Goal: Task Accomplishment & Management: Use online tool/utility

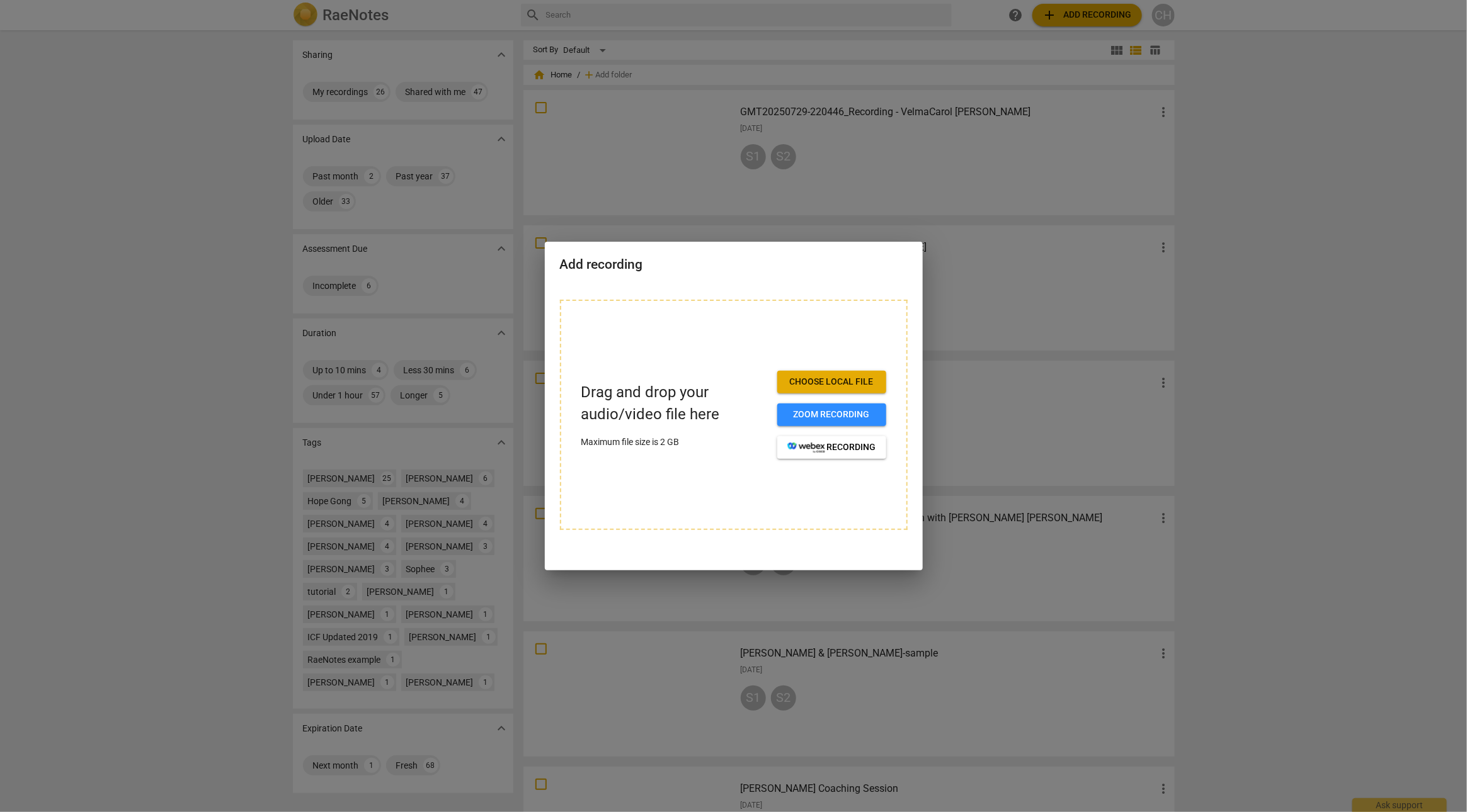
click at [776, 254] on div "Add recording" at bounding box center [734, 263] width 378 height 44
drag, startPoint x: 776, startPoint y: 254, endPoint x: 101, endPoint y: 83, distance: 696.3
click at [101, 83] on div "Add recording Drag and drop your audio/video file here Maximum file size is 2 G…" at bounding box center [734, 406] width 1467 height 812
click at [818, 383] on span "Choose local file" at bounding box center [832, 382] width 89 height 13
drag, startPoint x: 812, startPoint y: 279, endPoint x: 752, endPoint y: 273, distance: 60.3
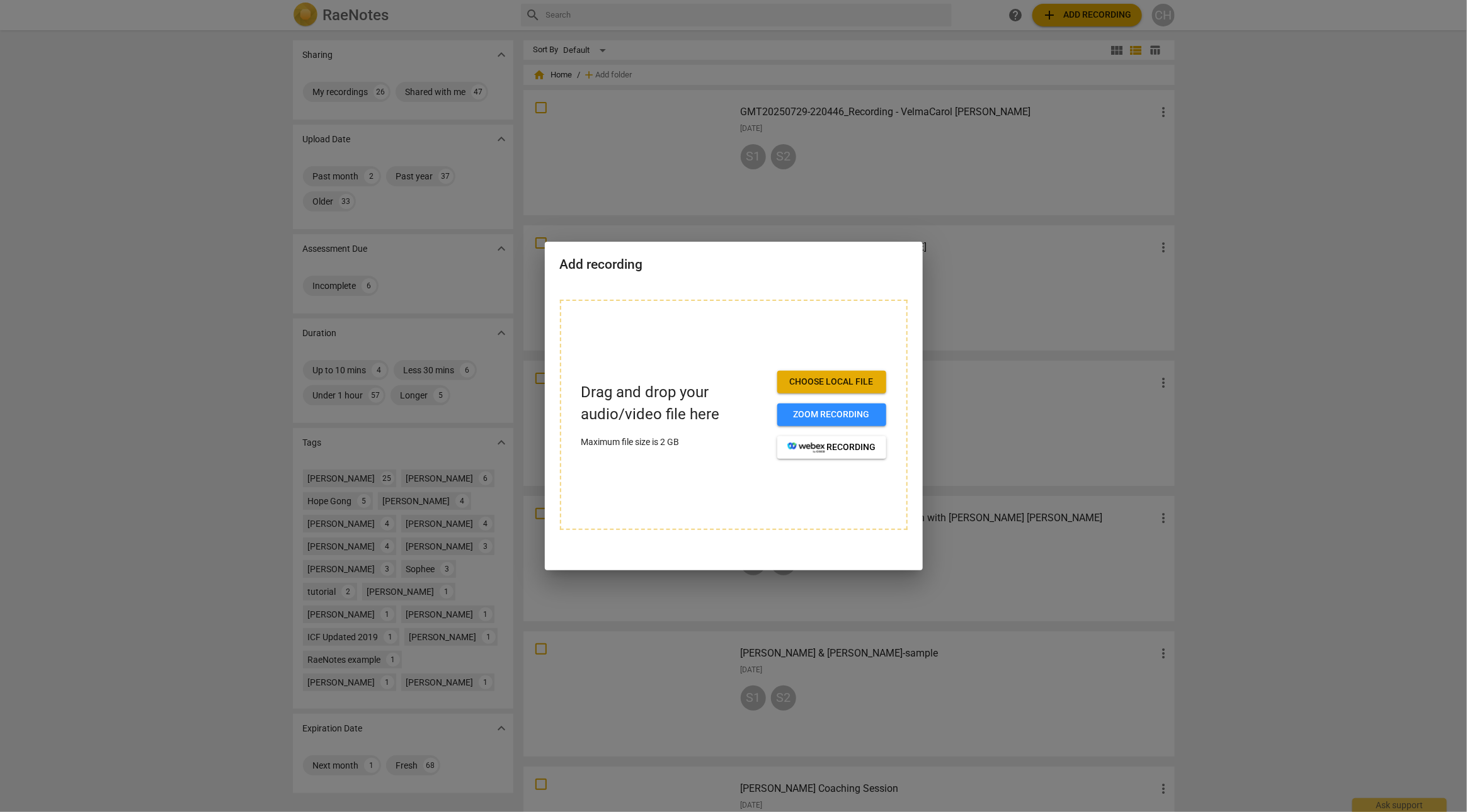
click at [752, 273] on div "Add recording" at bounding box center [734, 263] width 378 height 44
click at [925, 170] on div at bounding box center [734, 406] width 1467 height 812
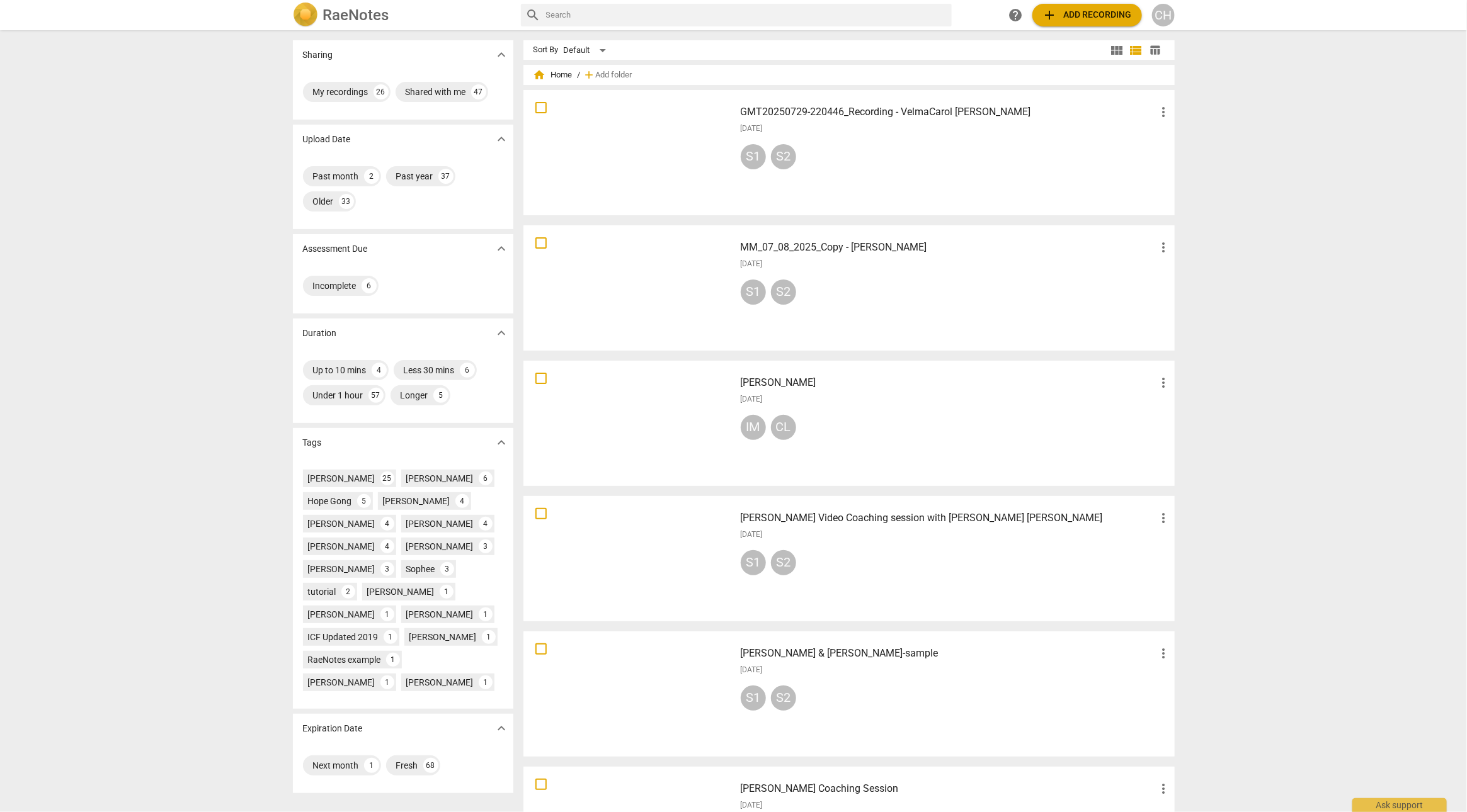
click at [925, 167] on div "S1 S2" at bounding box center [956, 159] width 431 height 30
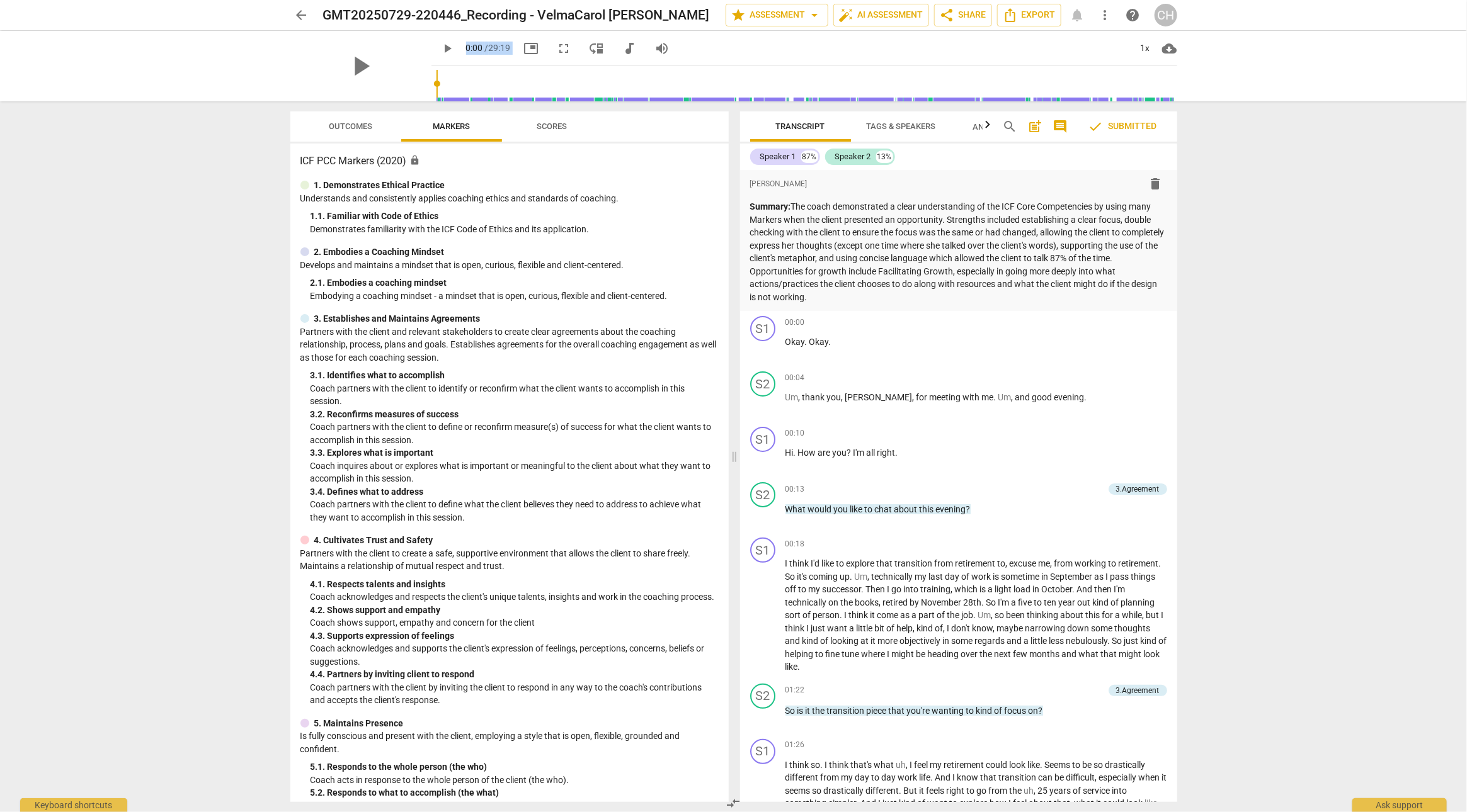
drag, startPoint x: 298, startPoint y: 158, endPoint x: 282, endPoint y: 83, distance: 76.7
click at [282, 79] on div "arrow_back GMT20250729-220446_Recording - VelmaCarol [PERSON_NAME] edit star As…" at bounding box center [734, 406] width 1467 height 812
click at [973, 15] on span "share Share" at bounding box center [963, 15] width 46 height 15
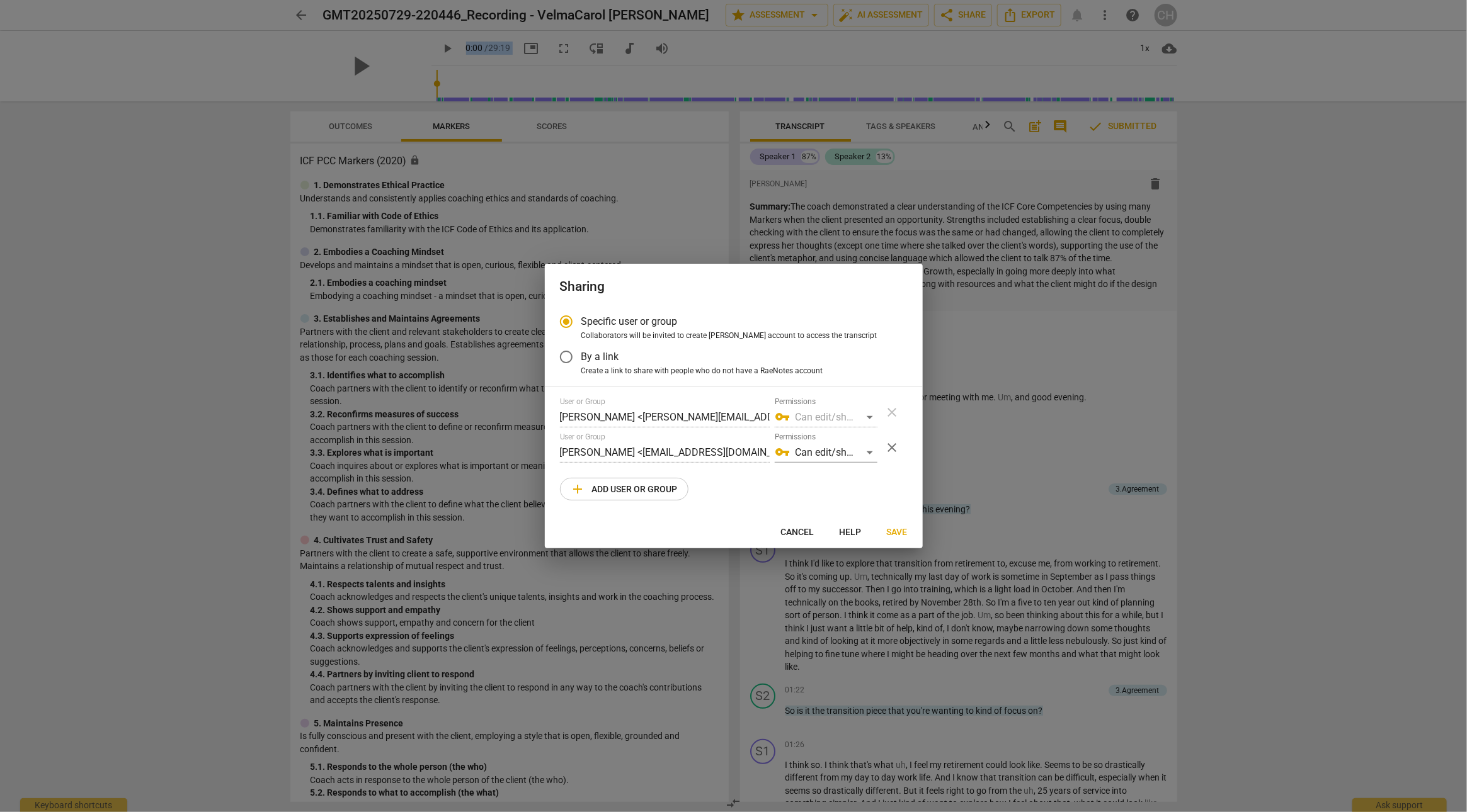
click at [799, 529] on span "Cancel" at bounding box center [797, 533] width 34 height 13
radio input "false"
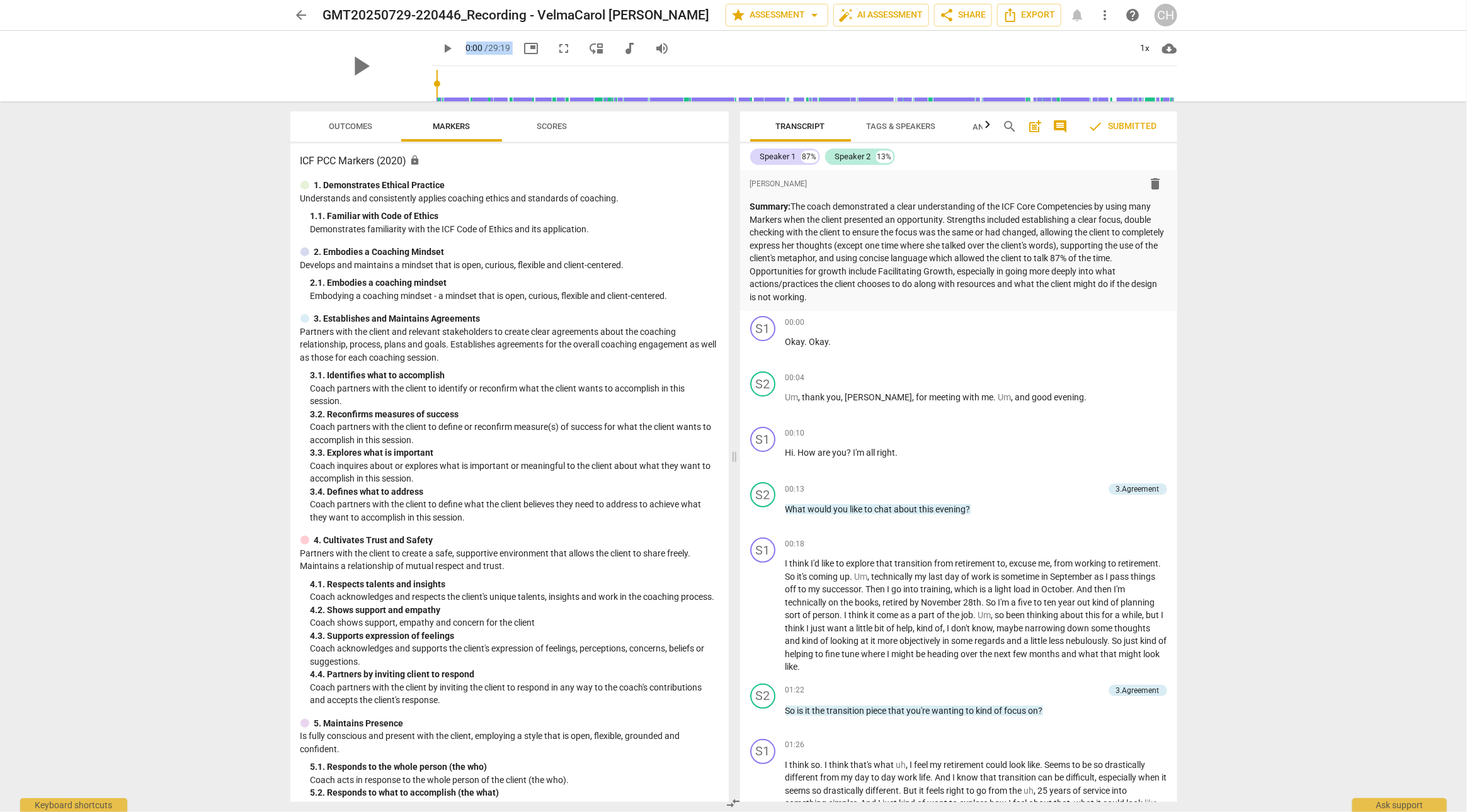
click at [544, 150] on div "ICF PCC Markers (2020) lock 1. Demonstrates Ethical Practice Understands and co…" at bounding box center [509, 473] width 438 height 658
click at [779, 12] on span "star Assessment arrow_drop_down" at bounding box center [777, 15] width 92 height 15
click at [909, 59] on div at bounding box center [734, 406] width 1467 height 812
click at [381, 162] on h3 "ICF PCC Markers (2020) lock" at bounding box center [509, 161] width 418 height 15
click at [416, 158] on span "lock" at bounding box center [416, 160] width 11 height 11
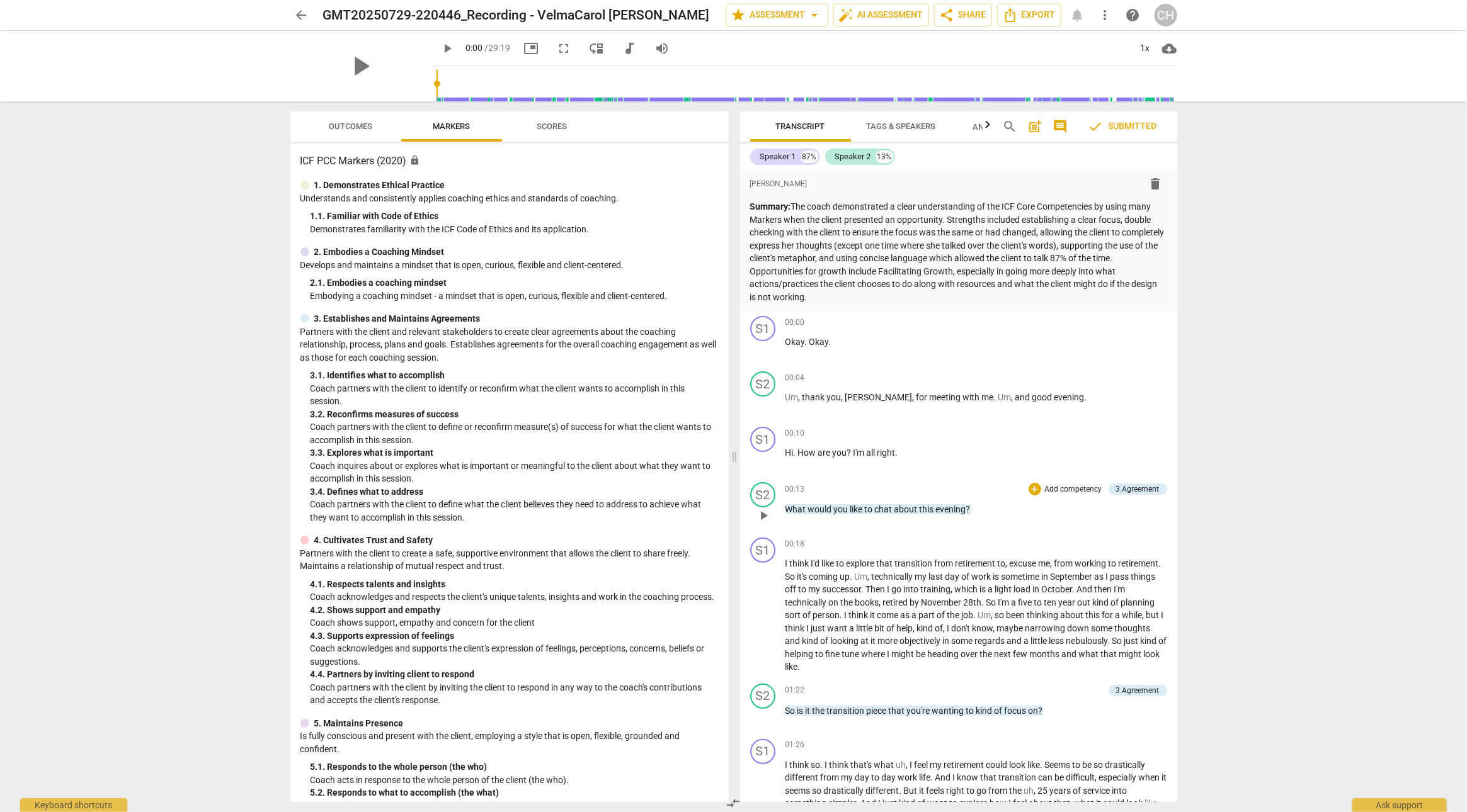
click at [1059, 487] on p "Add competency" at bounding box center [1073, 489] width 60 height 11
click at [1125, 466] on b "[DOMAIN_NAME]" at bounding box center [1103, 468] width 58 height 15
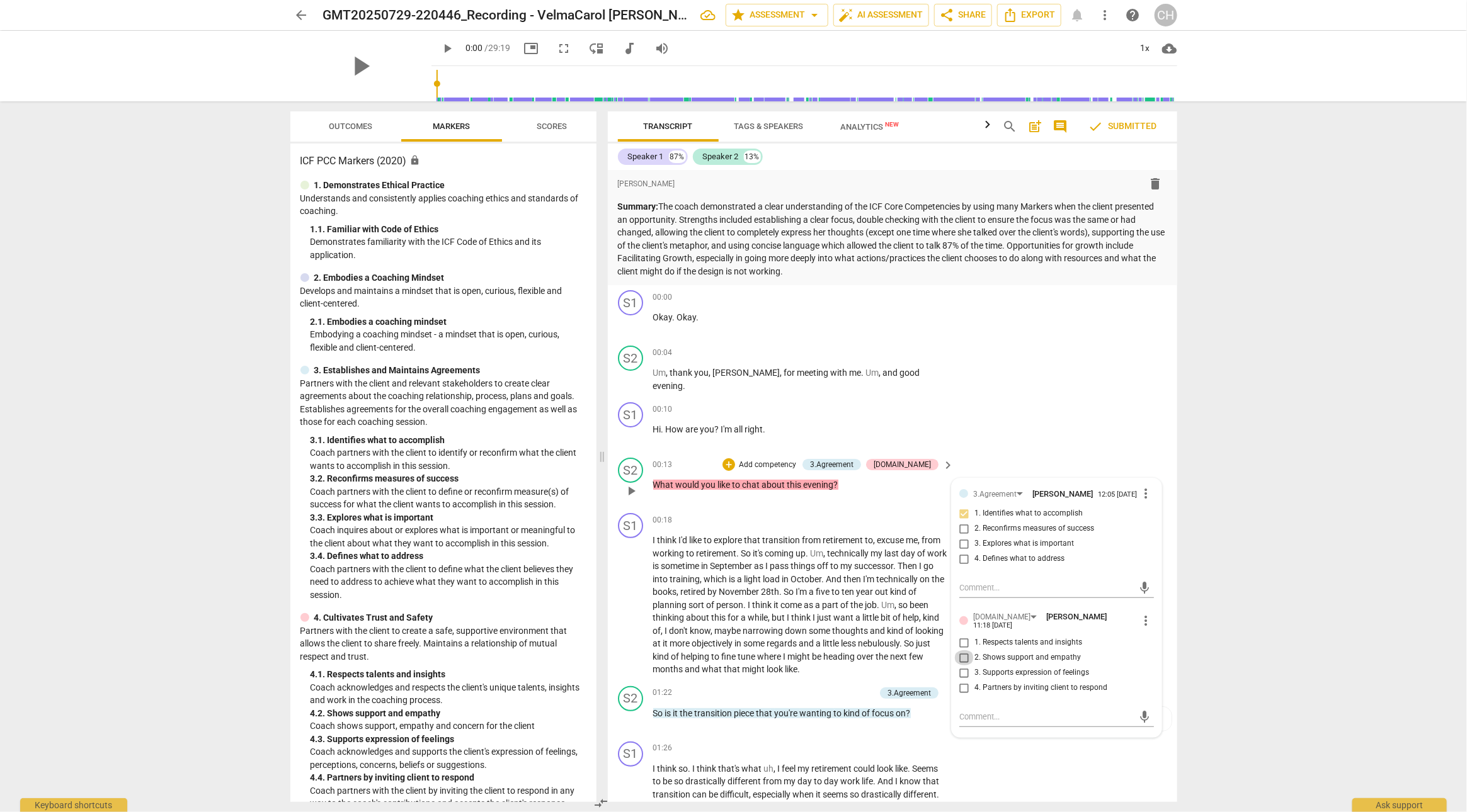
click at [960, 654] on input "2. Shows support and empathy" at bounding box center [965, 658] width 20 height 15
click at [963, 655] on input "2. Shows support and empathy" at bounding box center [965, 658] width 20 height 15
click at [965, 654] on input "2. Shows support and empathy" at bounding box center [965, 658] width 20 height 15
checkbox input "false"
click at [1139, 615] on span "more_vert" at bounding box center [1146, 621] width 15 height 15
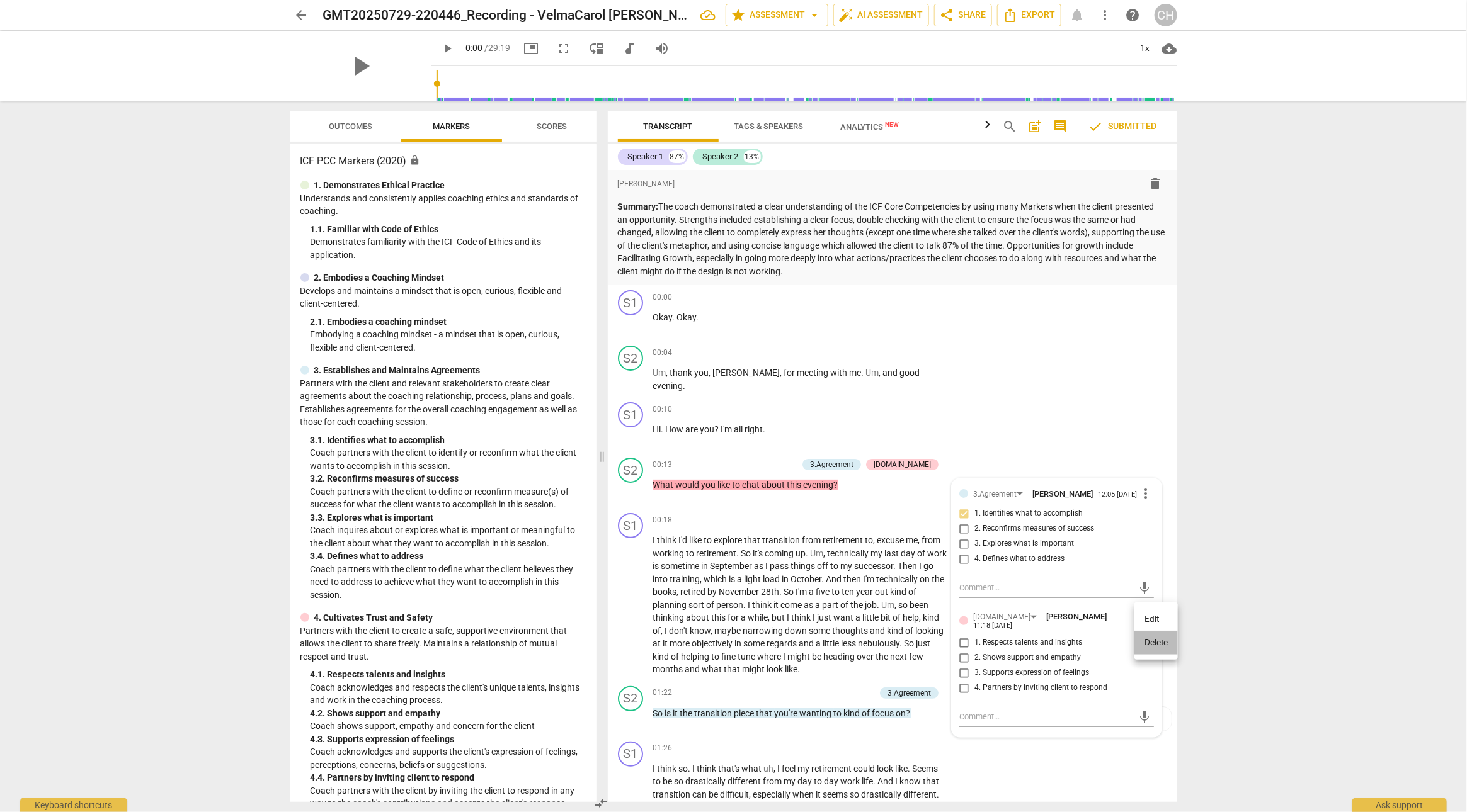
click at [1154, 644] on li "Delete" at bounding box center [1156, 643] width 44 height 24
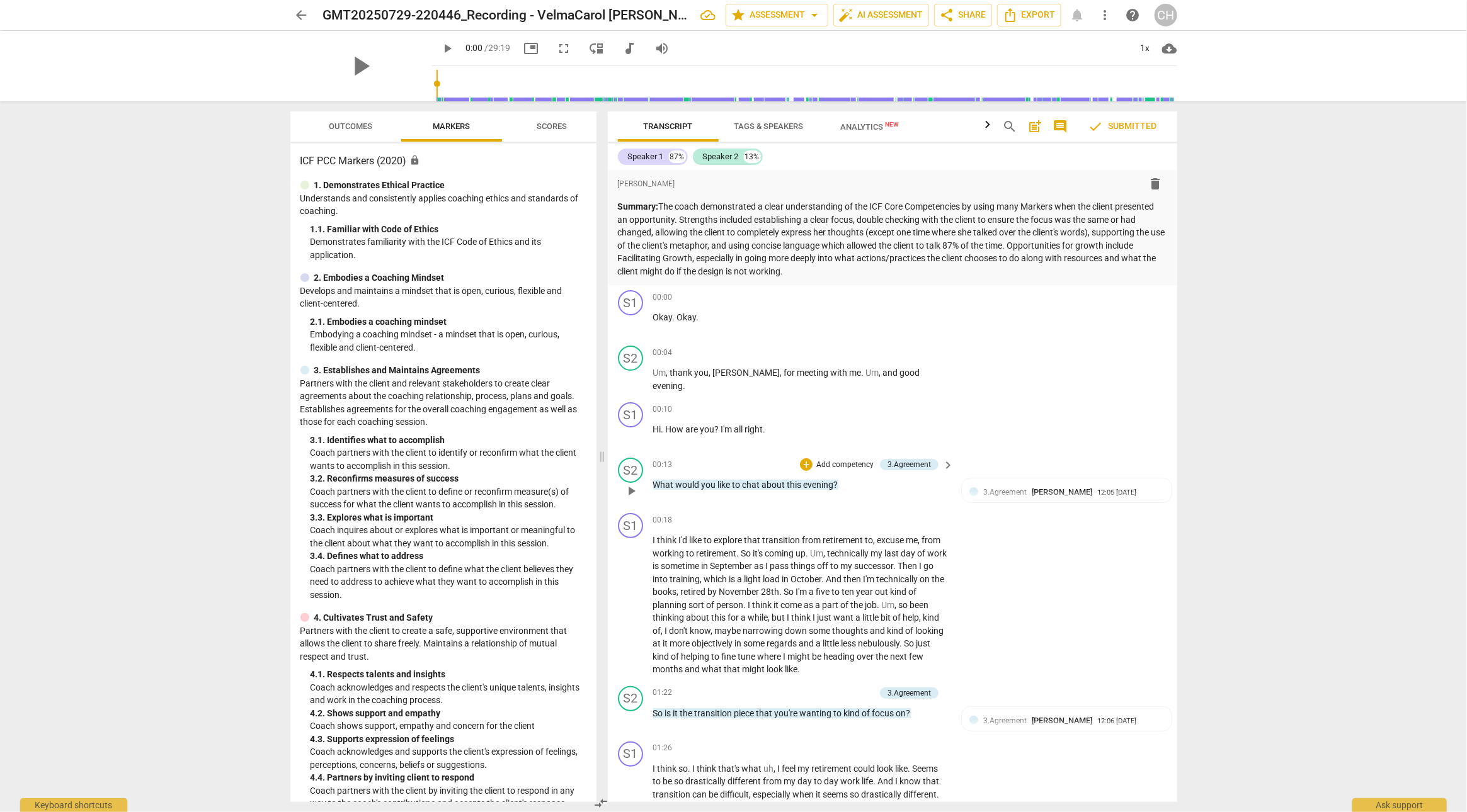
click at [849, 460] on p "Add competency" at bounding box center [845, 465] width 60 height 11
click at [903, 548] on b "Note" at bounding box center [897, 549] width 15 height 15
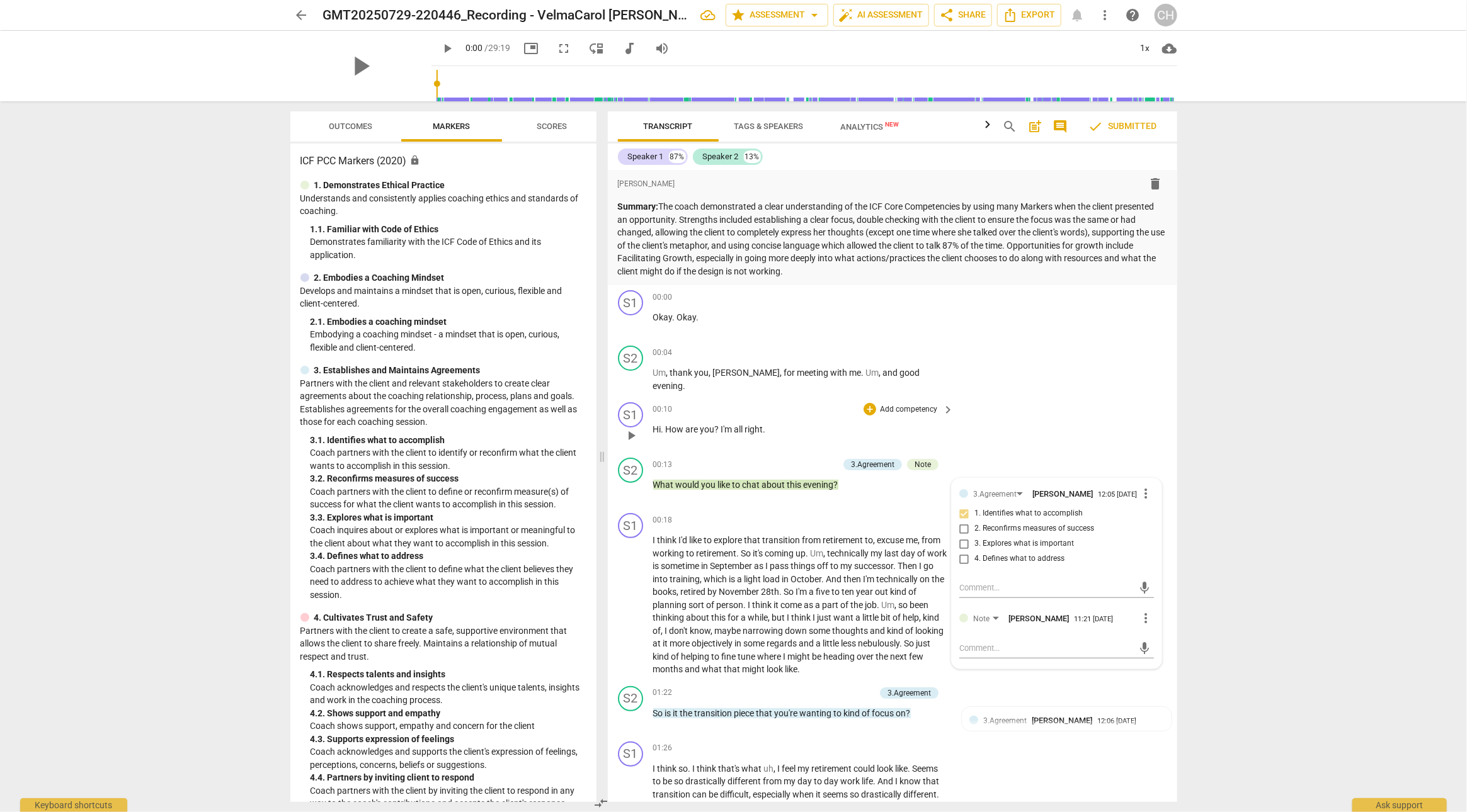
click at [1169, 421] on div "S1 play_arrow pause 00:10 + Add competency keyboard_arrow_right Hi . How are yo…" at bounding box center [892, 425] width 569 height 55
